Goal: Transaction & Acquisition: Purchase product/service

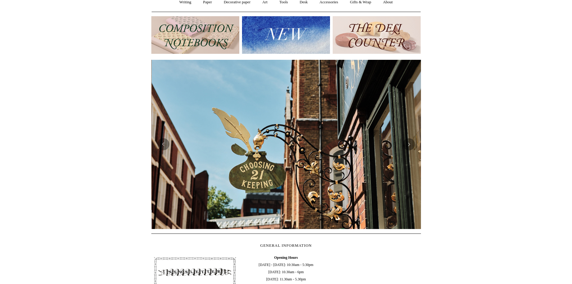
scroll to position [0, 270]
click at [159, 145] on button "Previous" at bounding box center [163, 144] width 12 height 12
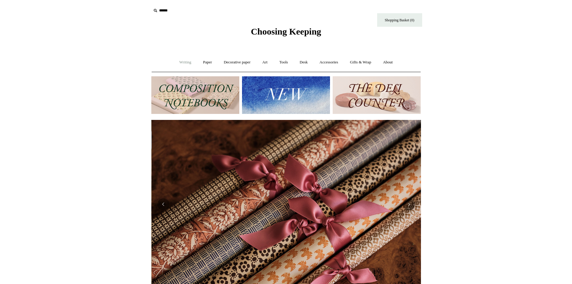
scroll to position [0, 539]
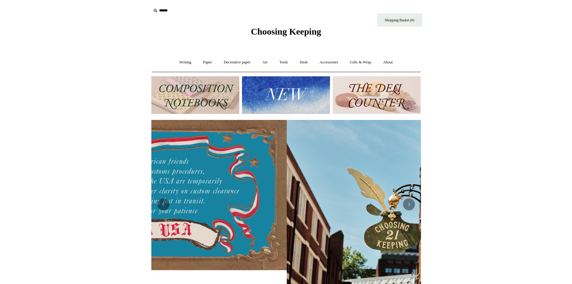
click at [156, 11] on icon at bounding box center [155, 10] width 7 height 7
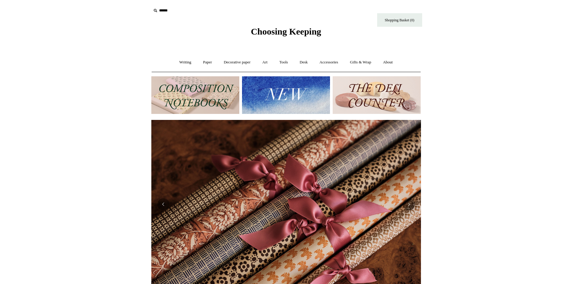
click at [156, 11] on icon at bounding box center [155, 10] width 7 height 7
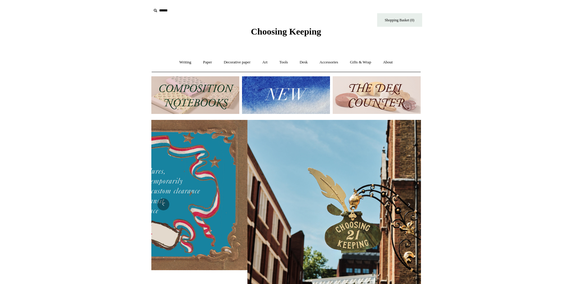
click at [159, 9] on input "text" at bounding box center [188, 10] width 74 height 11
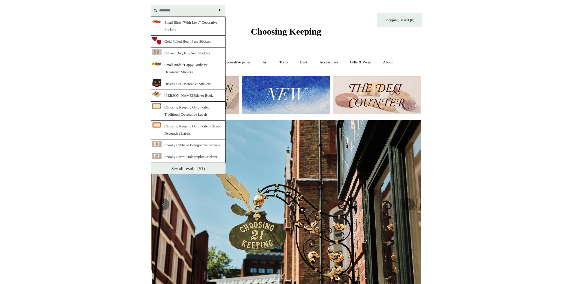
scroll to position [0, 270]
type input "********"
click at [174, 174] on link "See all results (51)" at bounding box center [188, 168] width 74 height 11
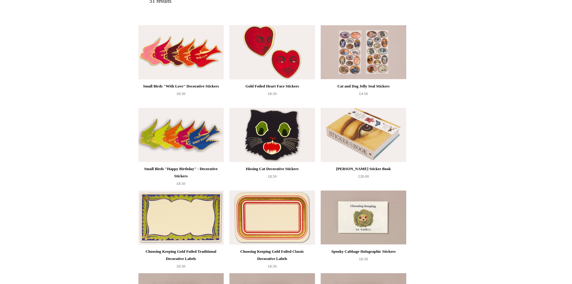
scroll to position [120, 0]
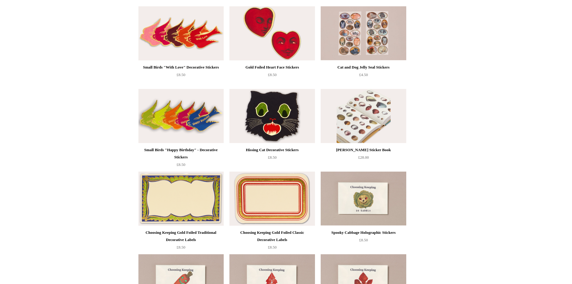
click at [366, 120] on img at bounding box center [363, 116] width 85 height 54
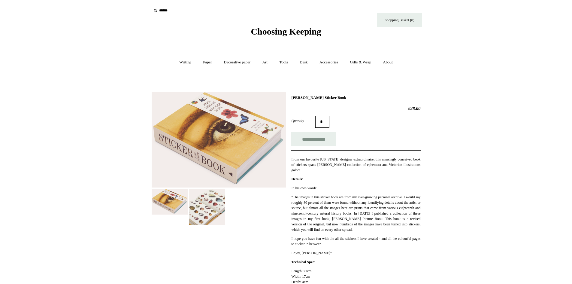
click at [211, 201] on img at bounding box center [207, 207] width 36 height 36
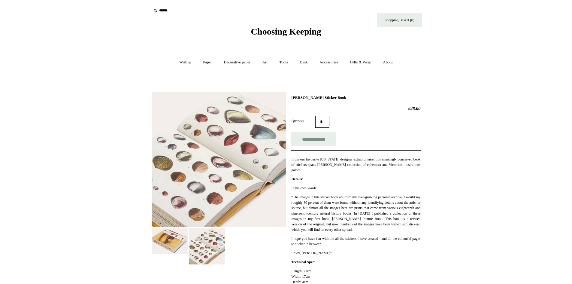
click at [162, 249] on img at bounding box center [170, 241] width 36 height 26
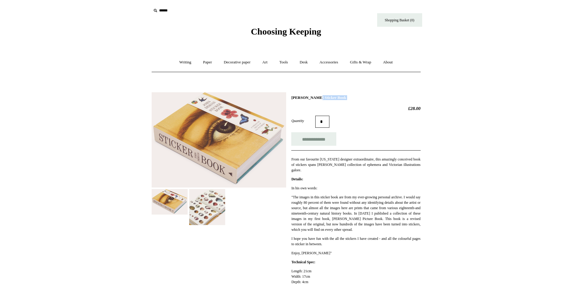
drag, startPoint x: 292, startPoint y: 97, endPoint x: 320, endPoint y: 100, distance: 28.8
click at [320, 100] on div "**********" at bounding box center [355, 197] width 129 height 204
copy div "John Derian Sticker Book"
click at [315, 138] on input "**********" at bounding box center [313, 139] width 45 height 14
type input "**********"
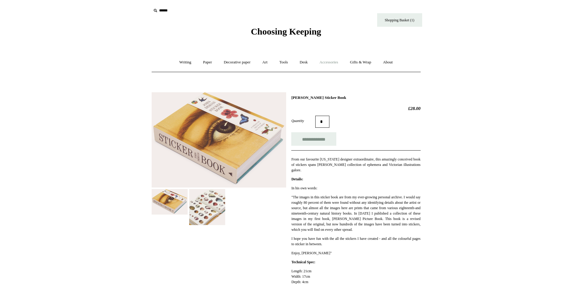
click at [331, 61] on link "Accessories +" at bounding box center [328, 62] width 29 height 16
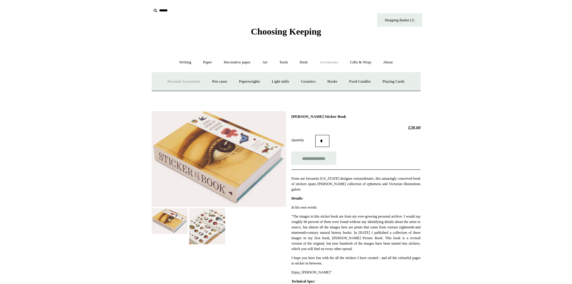
click at [176, 81] on link "Personal Accessories +" at bounding box center [184, 82] width 44 height 16
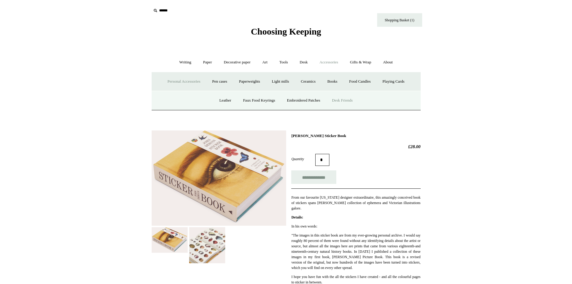
click at [357, 99] on link "Desk Friends" at bounding box center [343, 101] width 32 height 16
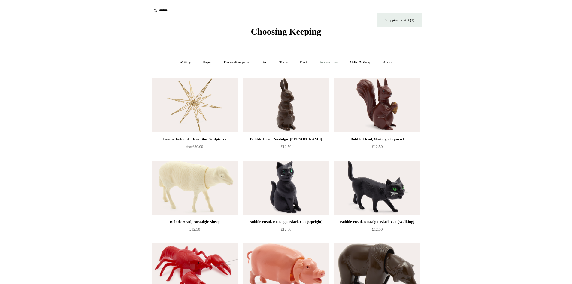
click at [327, 62] on link "Accessories +" at bounding box center [328, 62] width 29 height 16
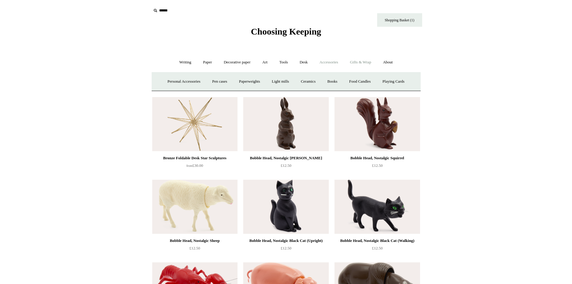
click at [368, 62] on link "Gifts & Wrap +" at bounding box center [360, 62] width 32 height 16
click at [353, 79] on link "Stickers" at bounding box center [348, 82] width 23 height 16
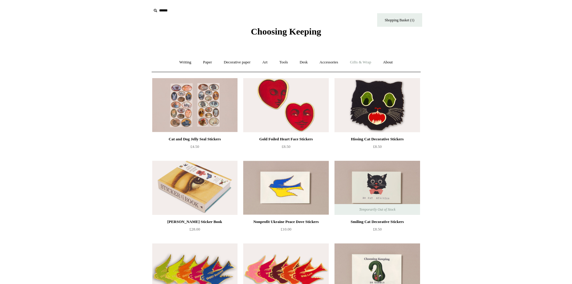
click at [364, 63] on link "Gifts & Wrap +" at bounding box center [360, 62] width 32 height 16
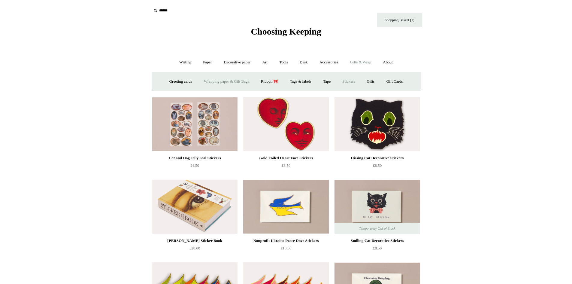
click at [236, 81] on link "Wrapping paper & Gift Bags" at bounding box center [227, 82] width 56 height 16
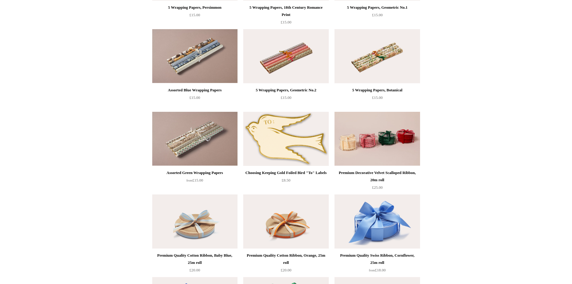
scroll to position [631, 0]
